Goal: Check status: Check status

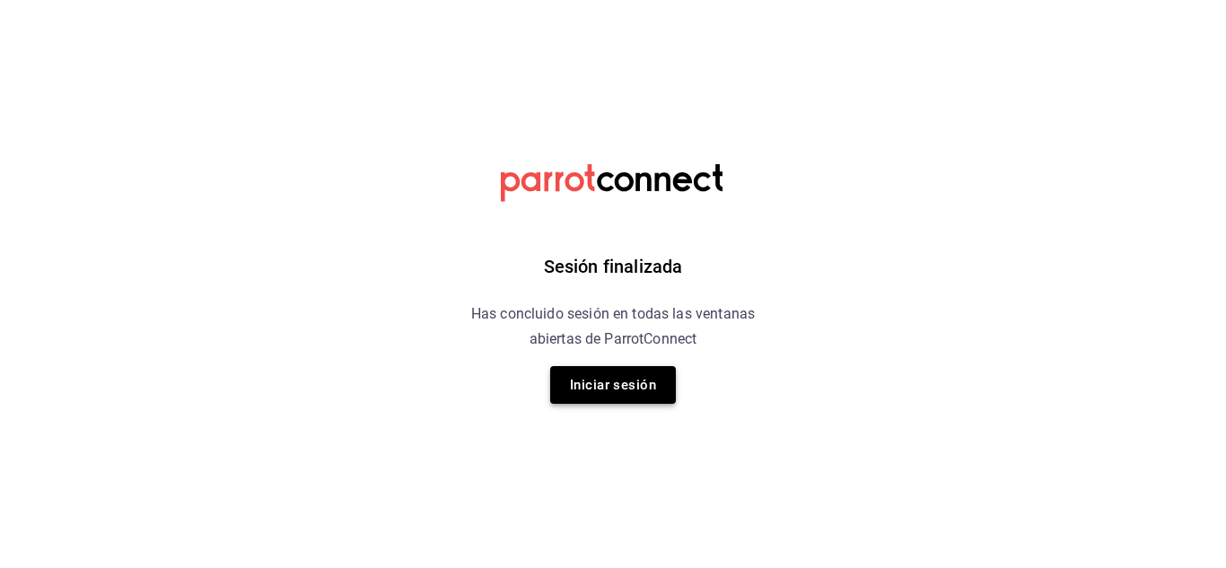
click at [627, 377] on button "Iniciar sesión" at bounding box center [613, 385] width 126 height 38
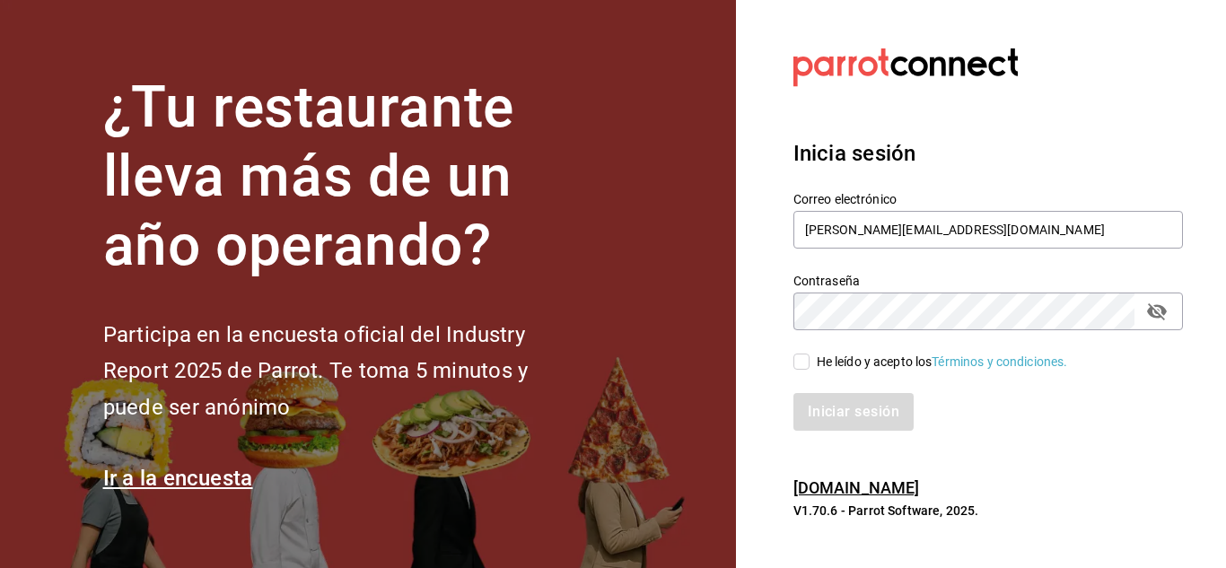
click at [803, 362] on input "He leído y acepto los Términos y condiciones." at bounding box center [801, 362] width 16 height 16
checkbox input "true"
click at [834, 398] on button "Iniciar sesión" at bounding box center [854, 412] width 122 height 38
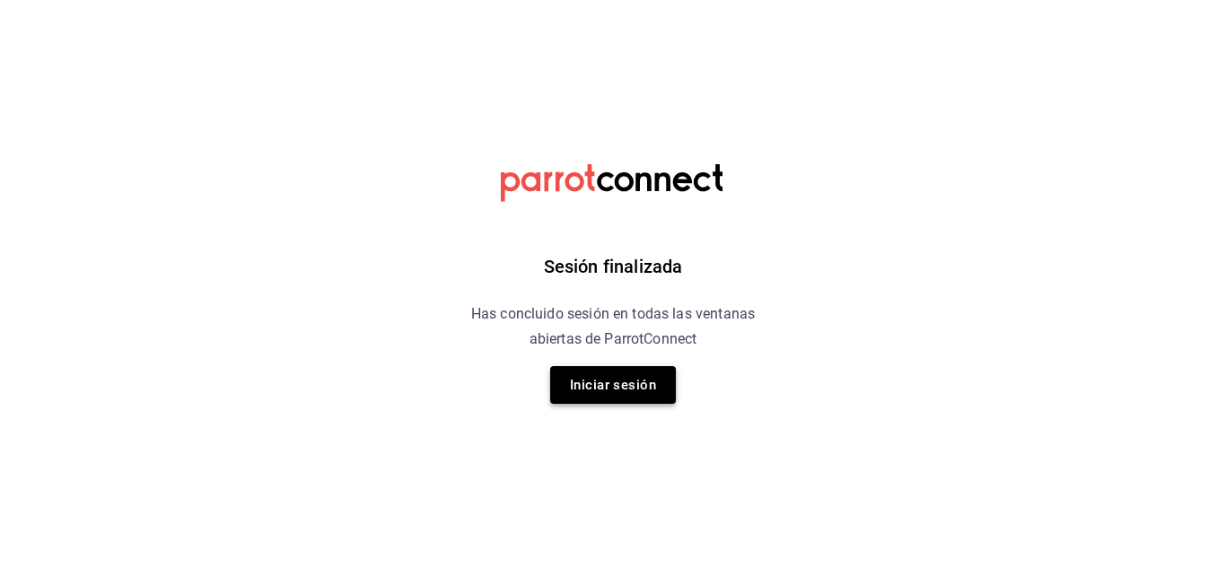
click at [625, 386] on button "Iniciar sesión" at bounding box center [613, 385] width 126 height 38
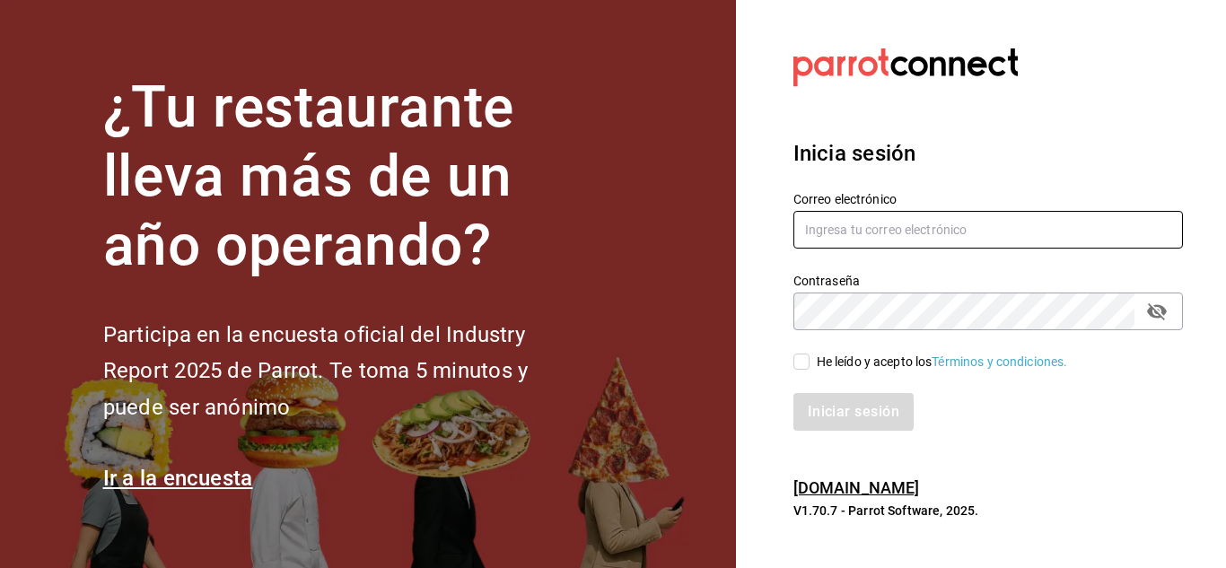
type input "[PERSON_NAME][EMAIL_ADDRESS][DOMAIN_NAME]"
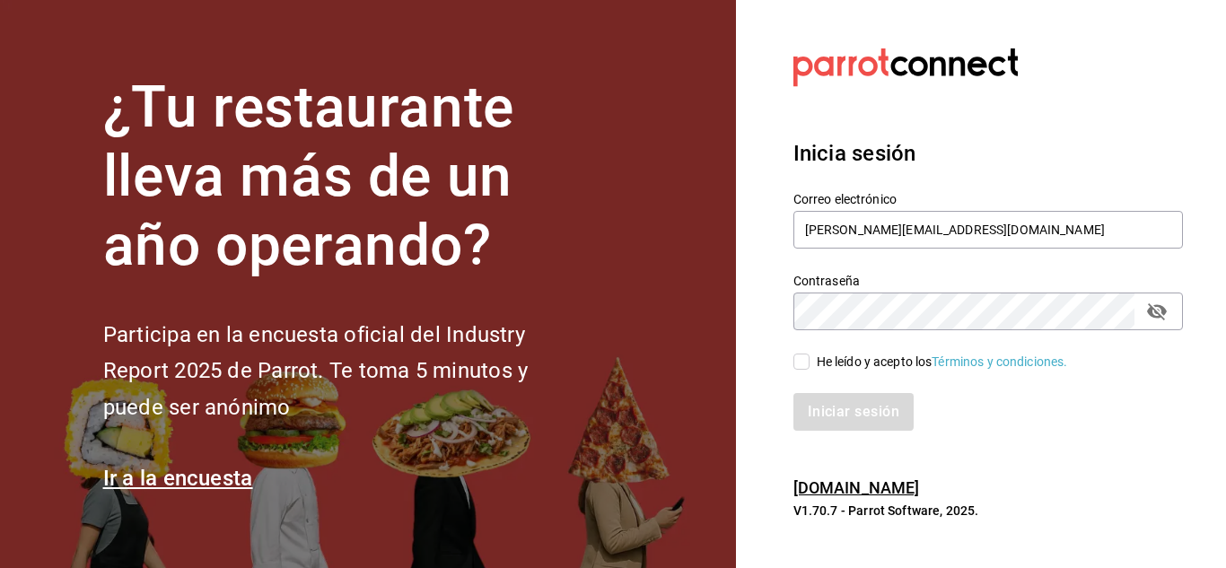
click at [796, 366] on input "He leído y acepto los Términos y condiciones." at bounding box center [801, 362] width 16 height 16
checkbox input "true"
click at [863, 408] on button "Iniciar sesión" at bounding box center [854, 412] width 122 height 38
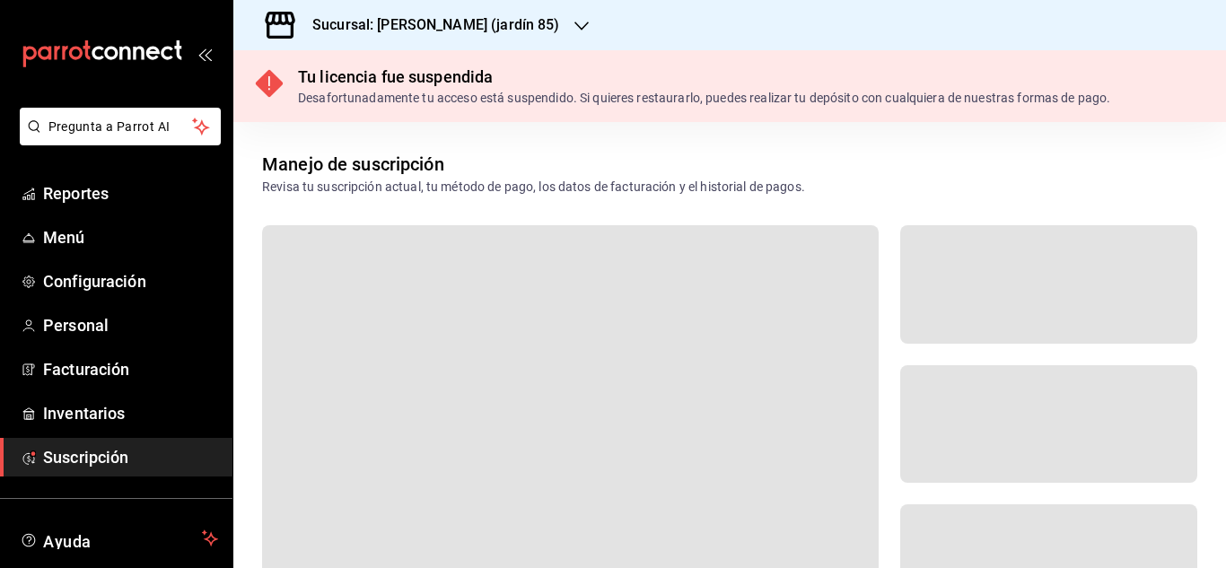
click at [574, 32] on icon "button" at bounding box center [581, 26] width 14 height 14
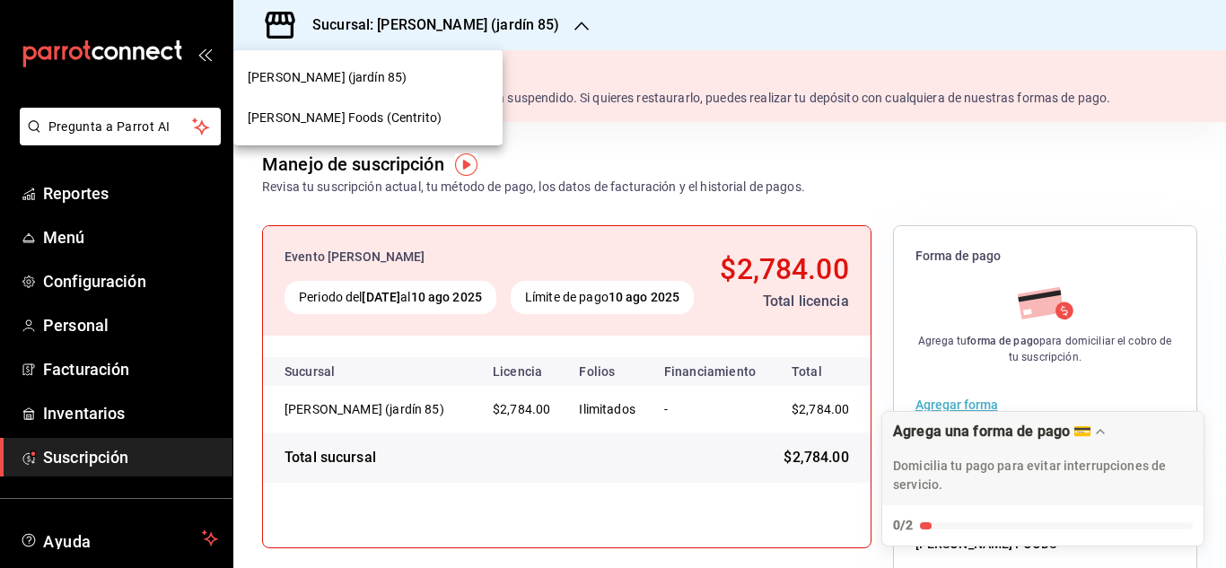
click at [346, 109] on span "[PERSON_NAME] Foods (Centrito)" at bounding box center [345, 118] width 194 height 19
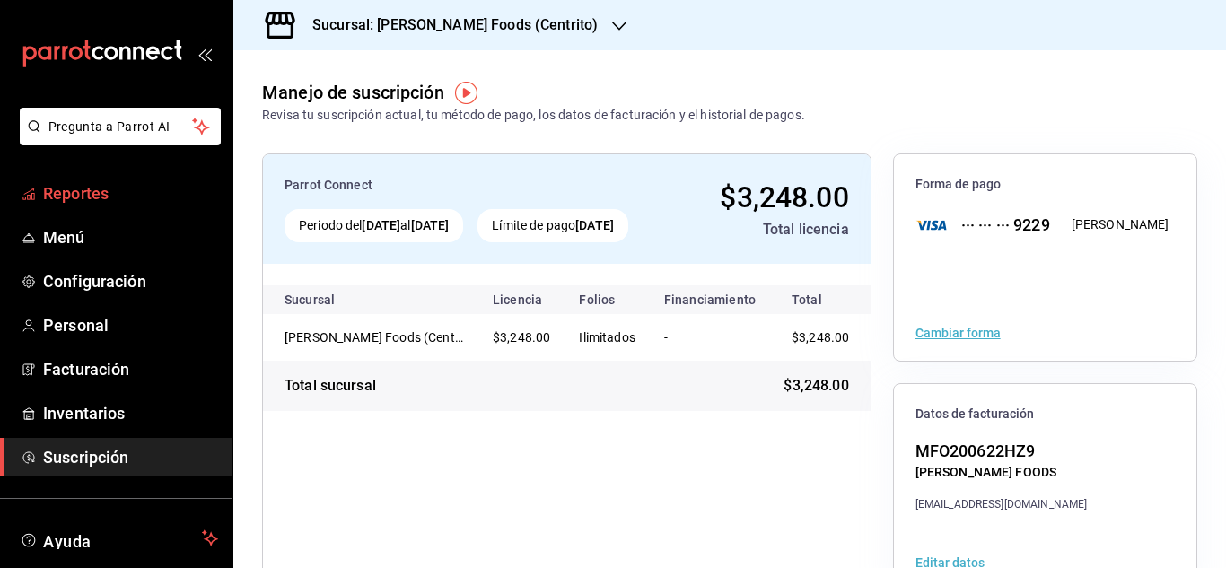
click at [124, 198] on span "Reportes" at bounding box center [130, 193] width 175 height 24
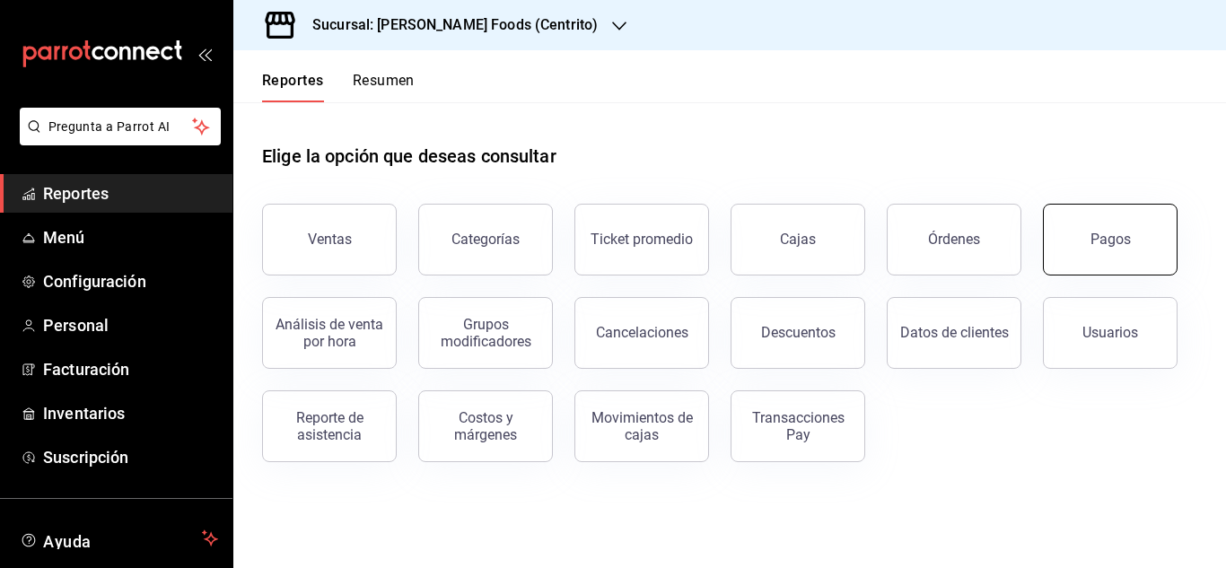
click at [1101, 269] on button "Pagos" at bounding box center [1110, 240] width 135 height 72
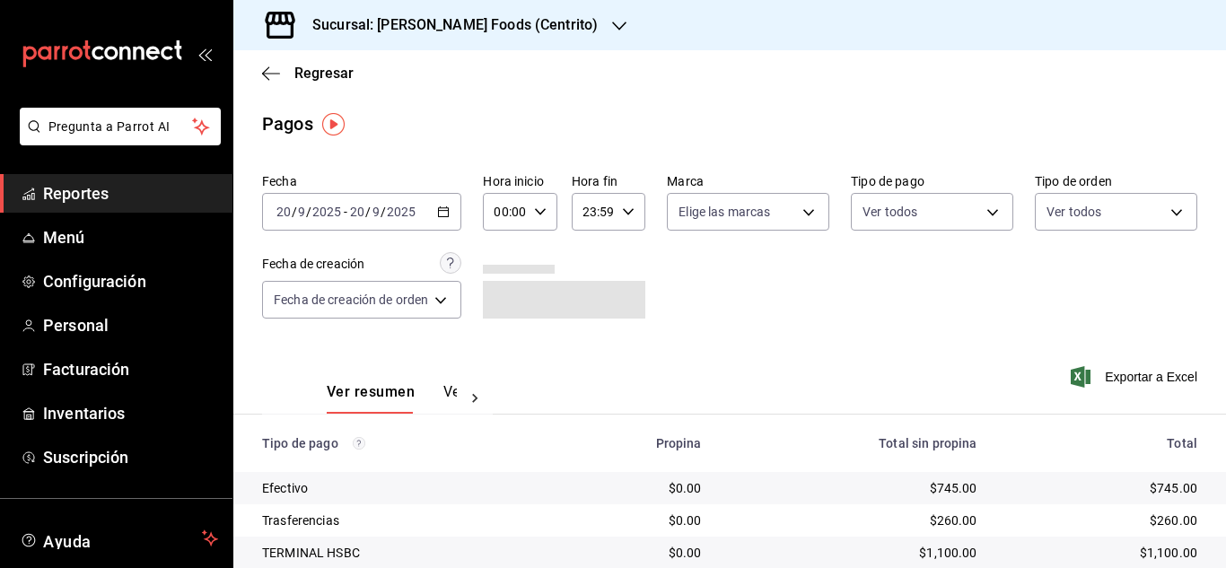
click at [454, 205] on div "[DATE] [DATE] - [DATE] [DATE]" at bounding box center [361, 212] width 199 height 38
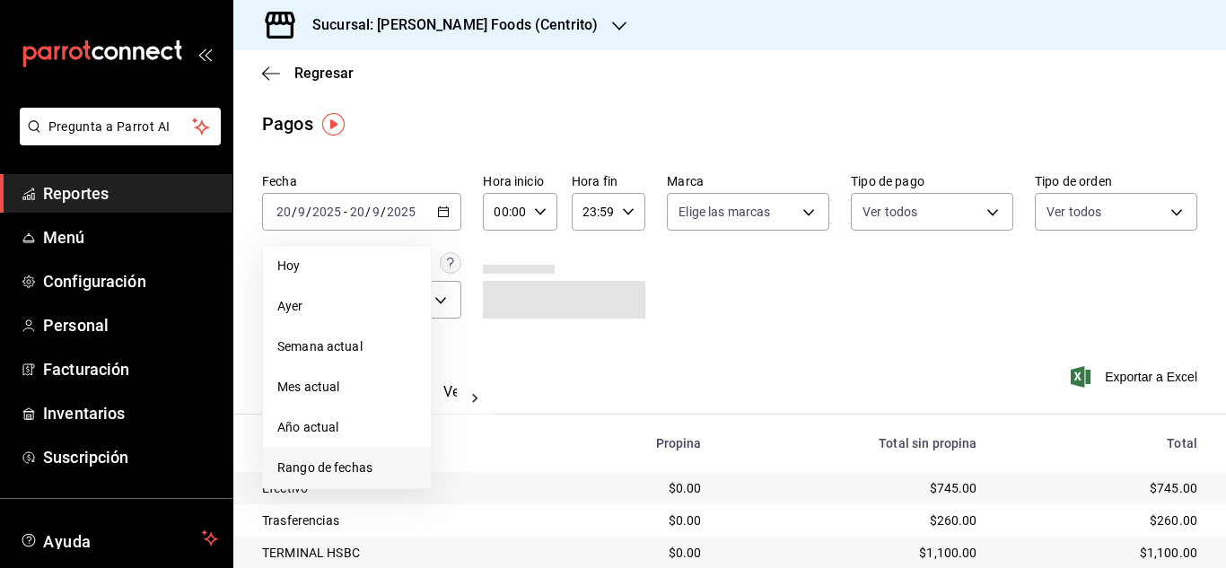
click at [358, 461] on span "Rango de fechas" at bounding box center [346, 468] width 139 height 19
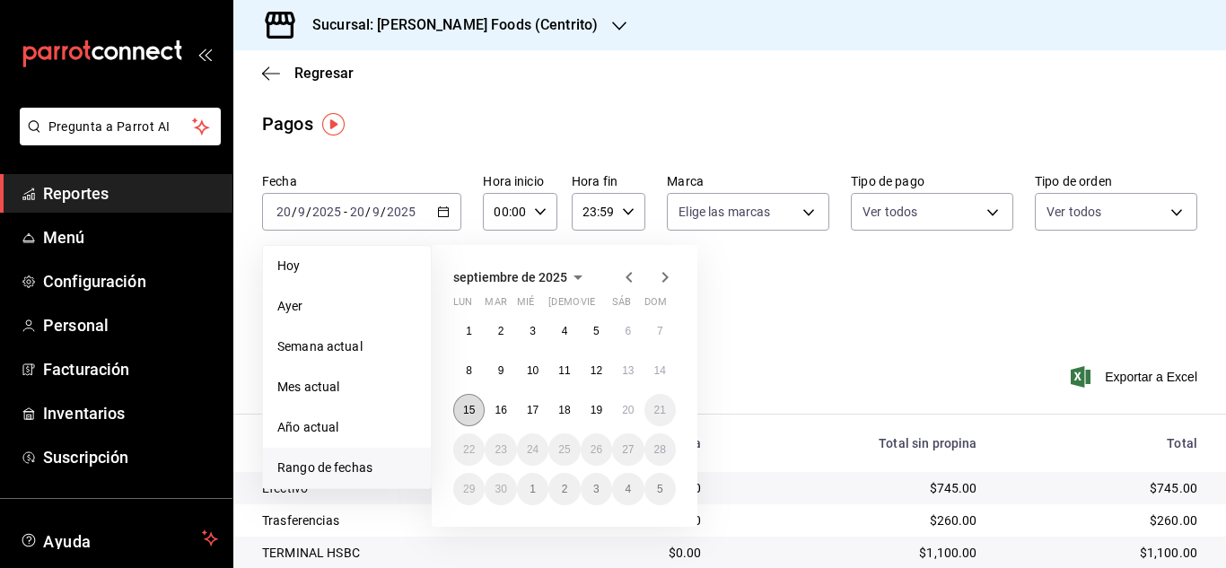
click at [475, 413] on abbr "15" at bounding box center [469, 410] width 12 height 13
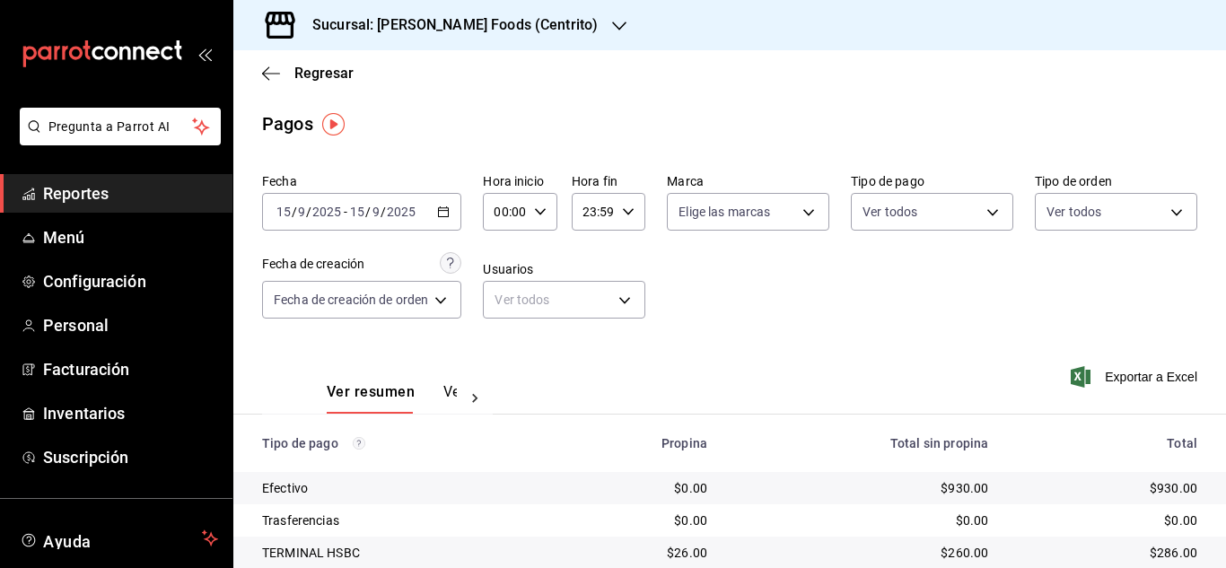
click at [449, 214] on \(Stroke\) "button" at bounding box center [443, 212] width 11 height 10
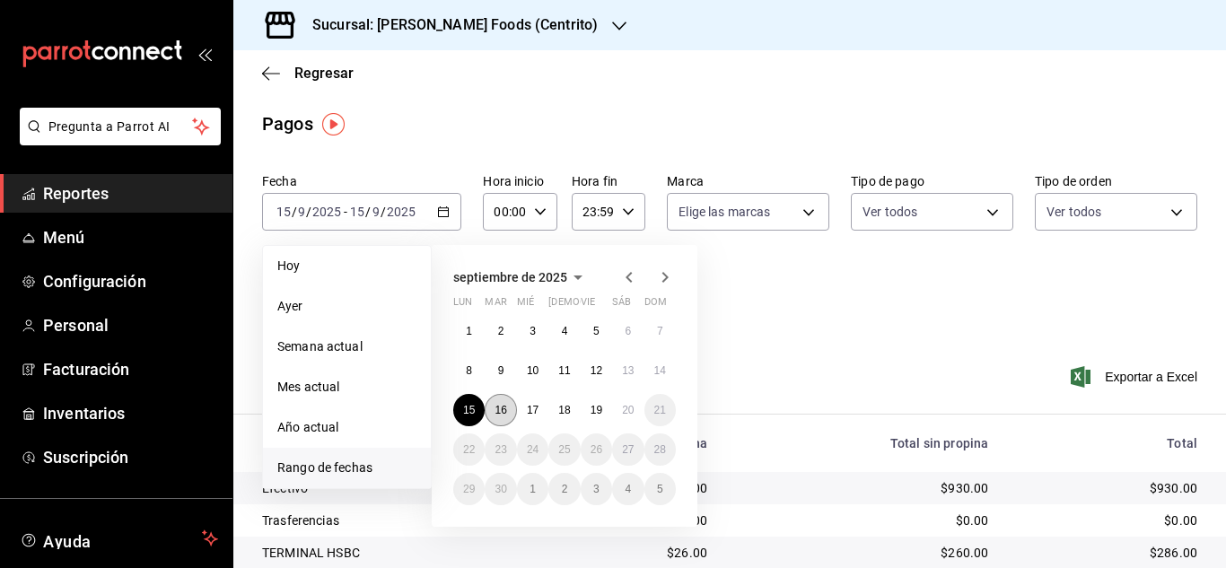
click at [498, 413] on abbr "16" at bounding box center [501, 410] width 12 height 13
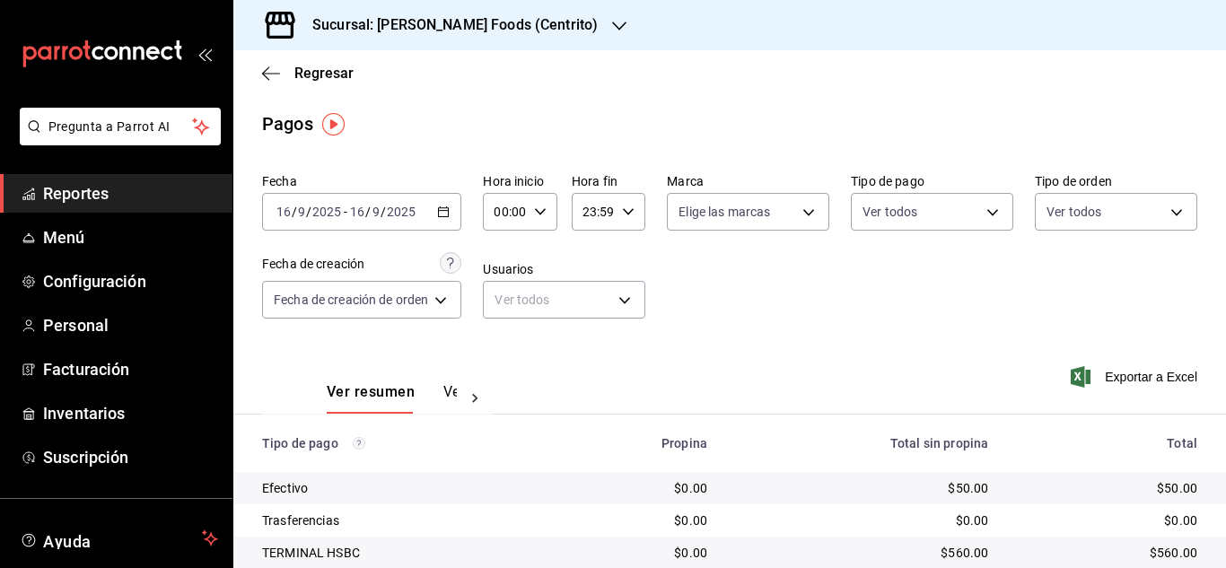
click at [441, 214] on \(Stroke\) "button" at bounding box center [443, 212] width 11 height 10
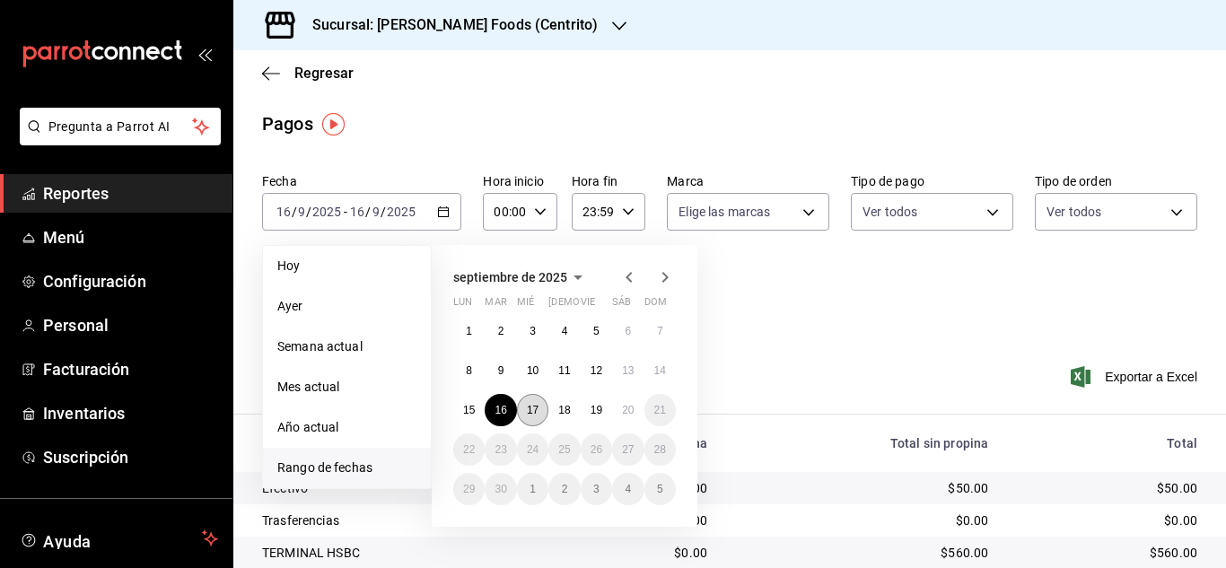
click at [535, 411] on abbr "17" at bounding box center [533, 410] width 12 height 13
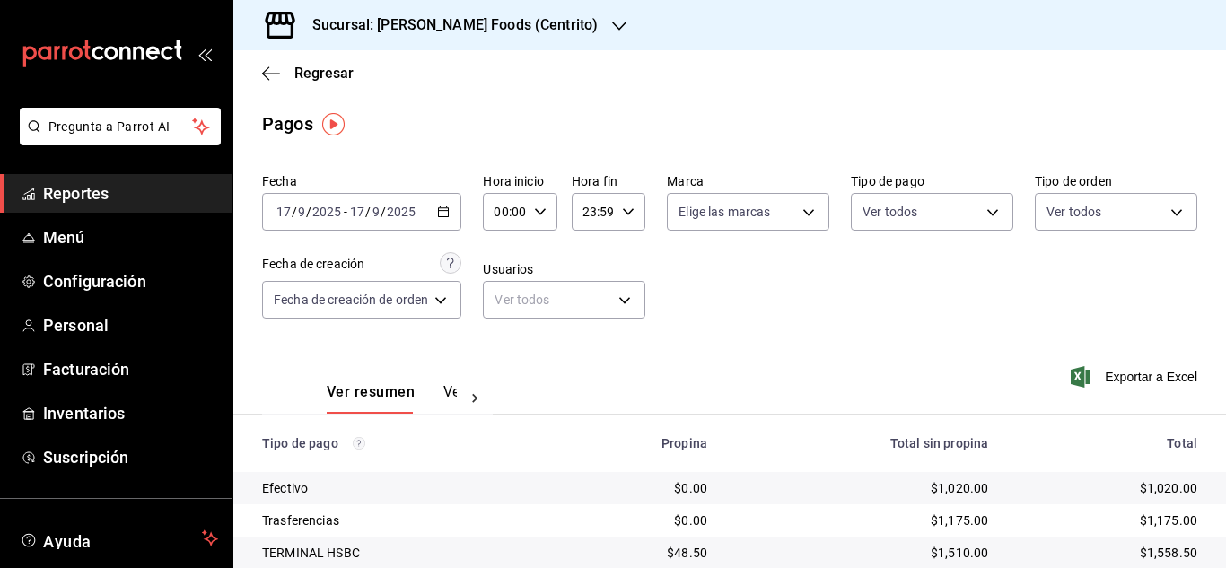
click at [450, 206] on icon "button" at bounding box center [443, 212] width 13 height 13
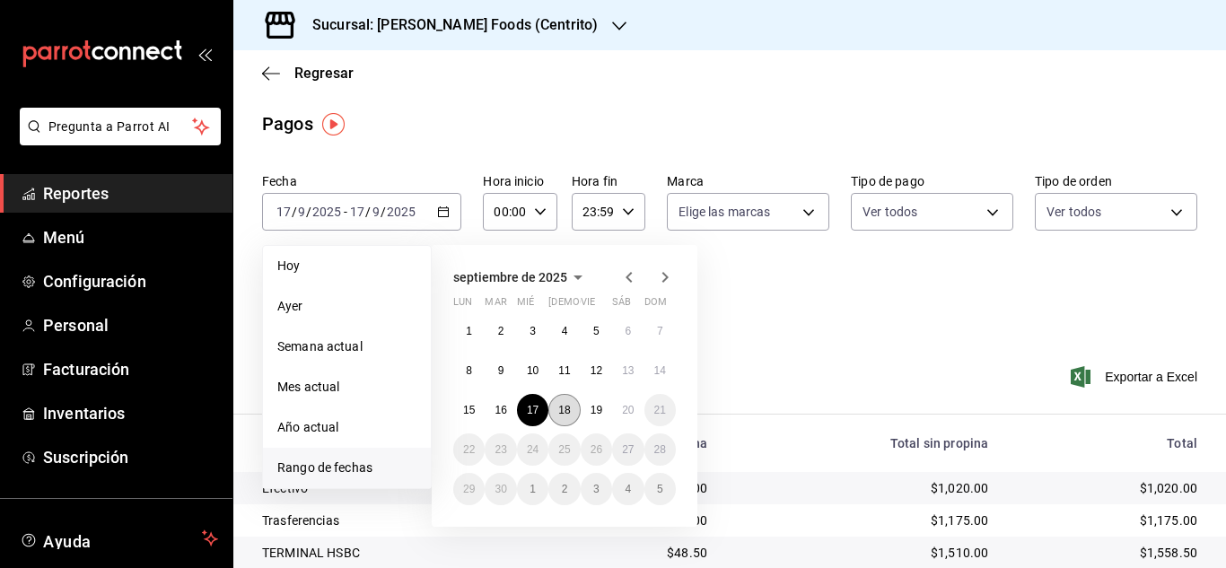
click at [556, 418] on button "18" at bounding box center [563, 410] width 31 height 32
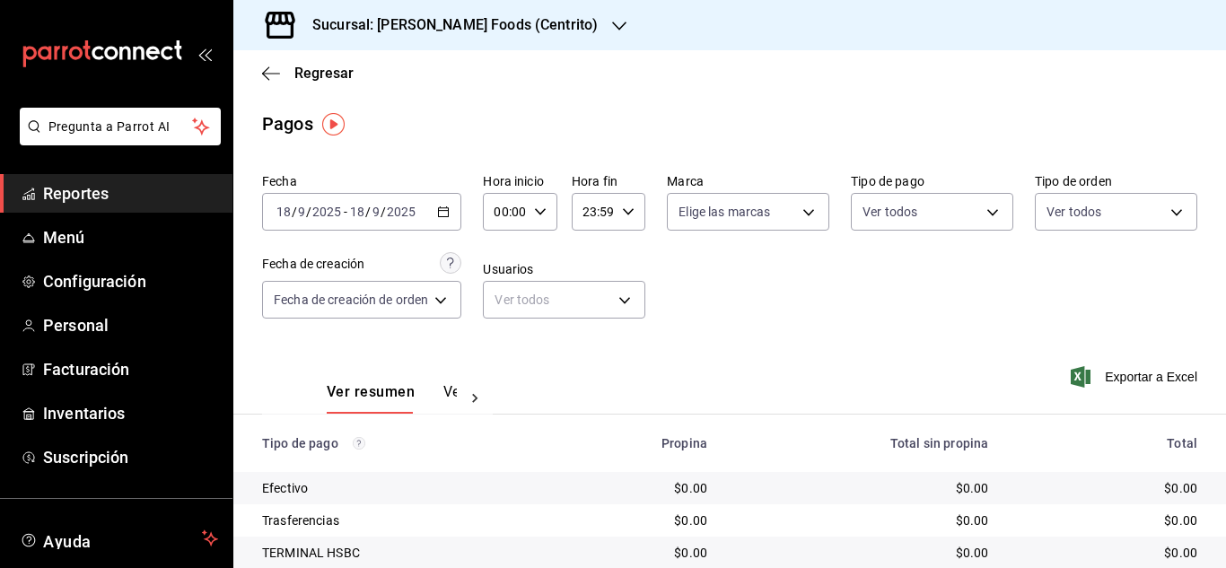
click at [442, 213] on icon "button" at bounding box center [443, 212] width 13 height 13
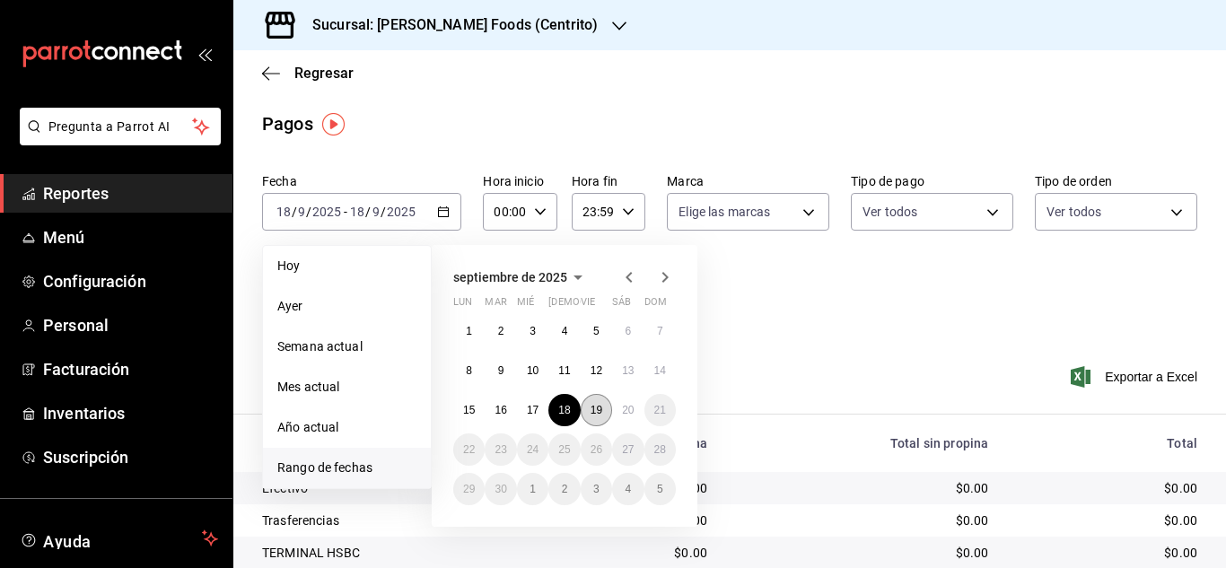
click at [594, 407] on abbr "19" at bounding box center [597, 410] width 12 height 13
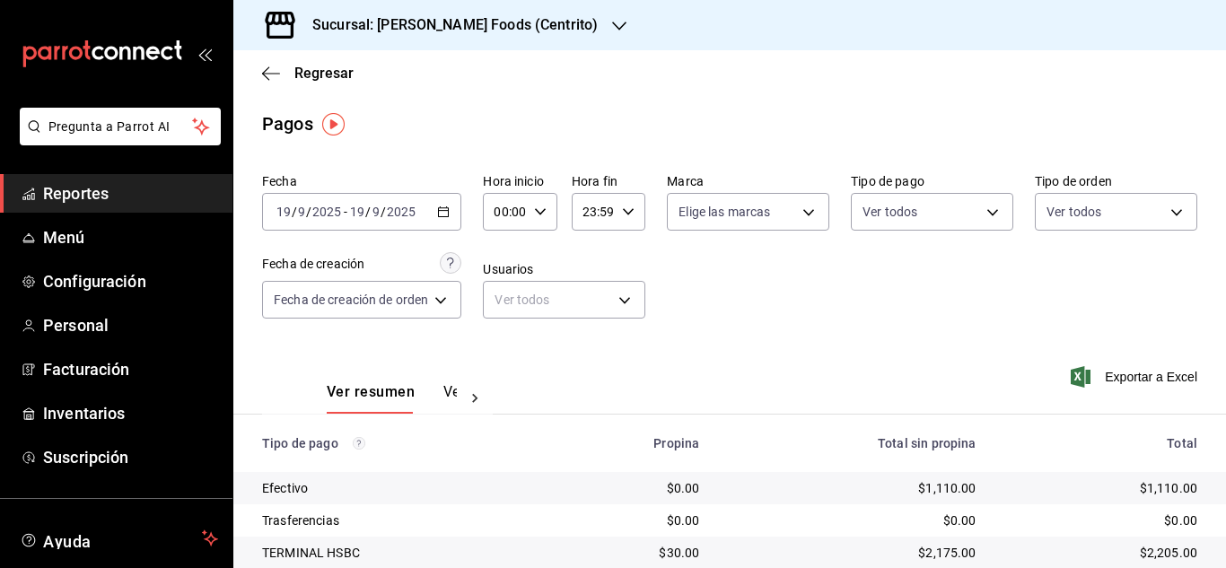
click at [450, 213] on icon "button" at bounding box center [443, 212] width 13 height 13
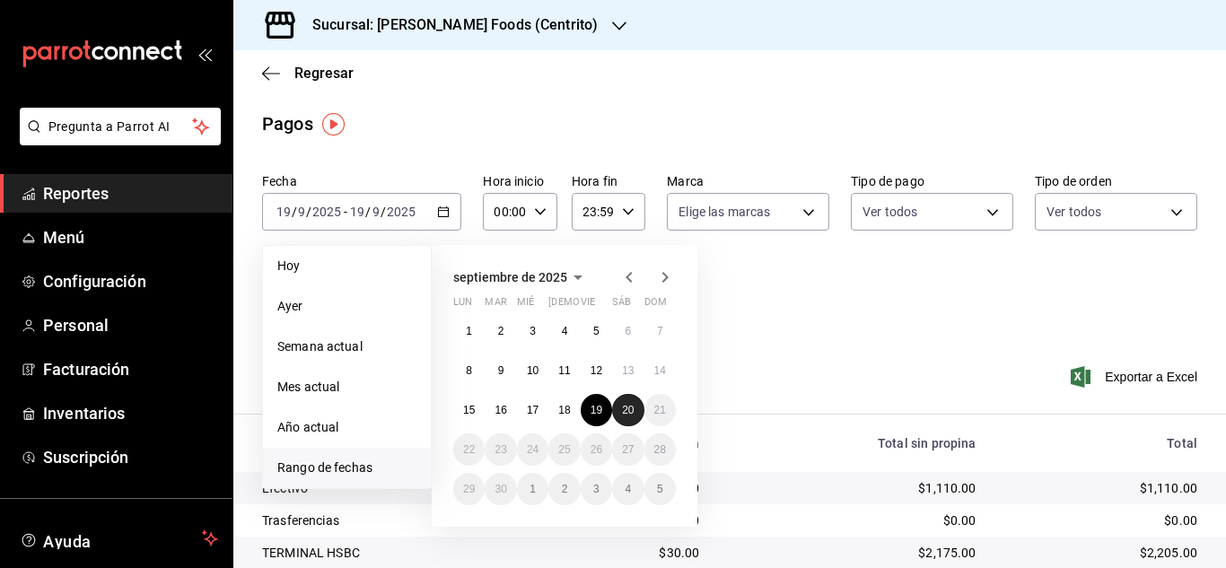
click at [628, 412] on abbr "20" at bounding box center [628, 410] width 12 height 13
